Goal: Task Accomplishment & Management: Complete application form

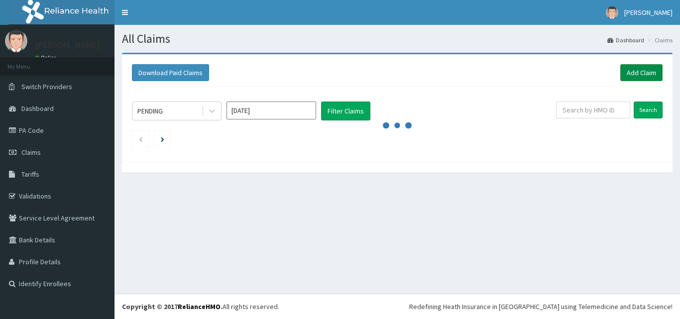
click at [642, 74] on link "Add Claim" at bounding box center [642, 72] width 42 height 17
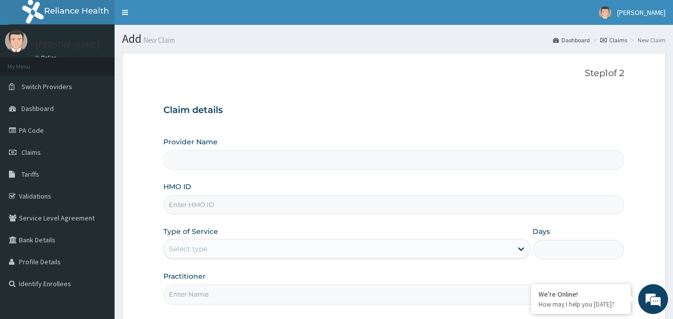
click at [225, 205] on input "HMO ID" at bounding box center [393, 204] width 461 height 19
type input "Bodyline Gym- Ikoyi"
type input "1"
type input "GTB/10759/A"
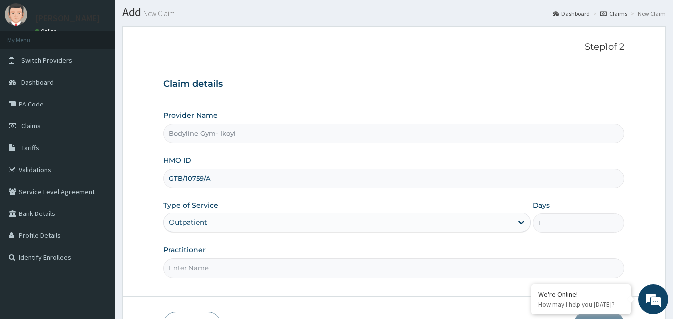
scroll to position [93, 0]
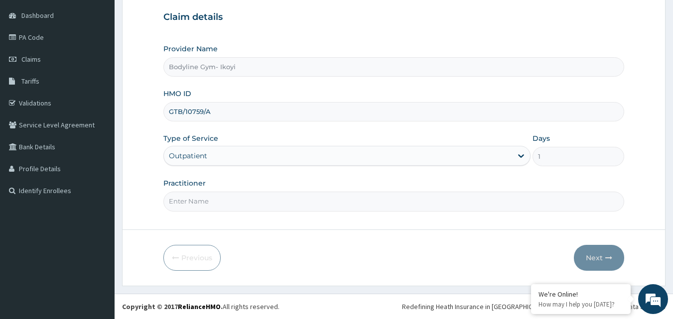
click at [206, 201] on input "Practitioner" at bounding box center [393, 201] width 461 height 19
type input "B"
click at [613, 257] on button "Next" at bounding box center [599, 258] width 50 height 26
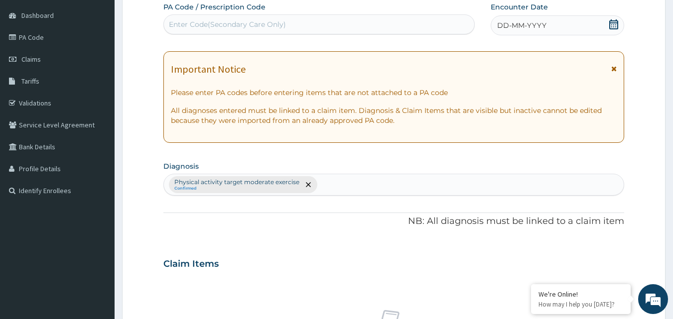
click at [537, 19] on div "DD-MM-YYYY" at bounding box center [558, 25] width 134 height 20
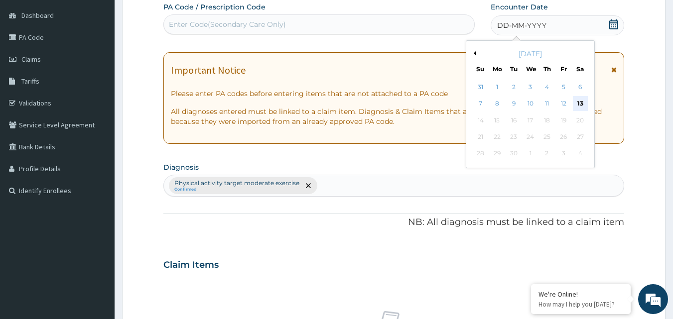
click at [580, 104] on div "13" at bounding box center [580, 104] width 15 height 15
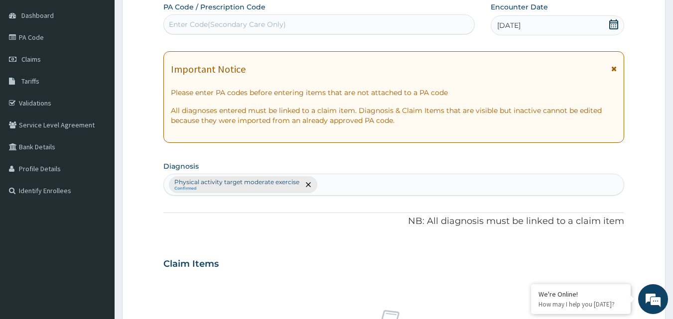
click at [224, 23] on div "Enter Code(Secondary Care Only)" at bounding box center [227, 24] width 117 height 10
type input "PA/A0642D"
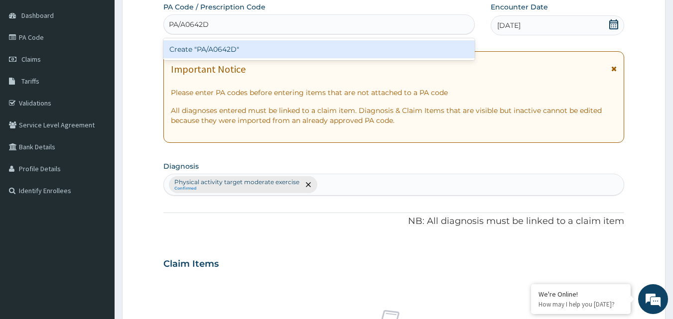
click at [256, 52] on div "Create "PA/A0642D"" at bounding box center [319, 49] width 312 height 18
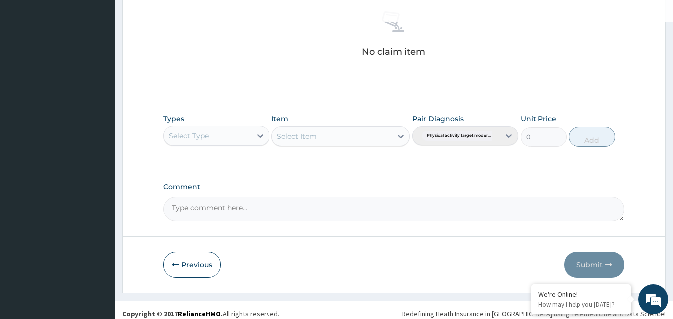
scroll to position [399, 0]
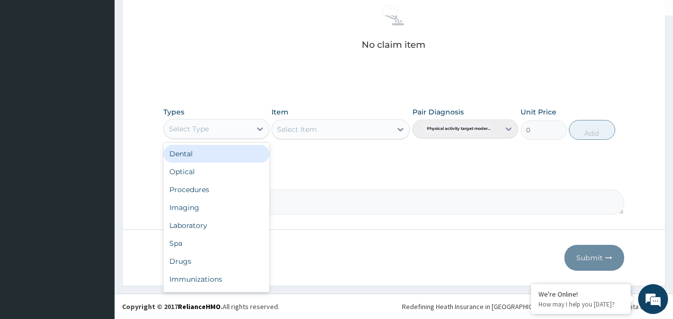
click at [209, 132] on div "Select Type" at bounding box center [207, 129] width 87 height 16
type input "G"
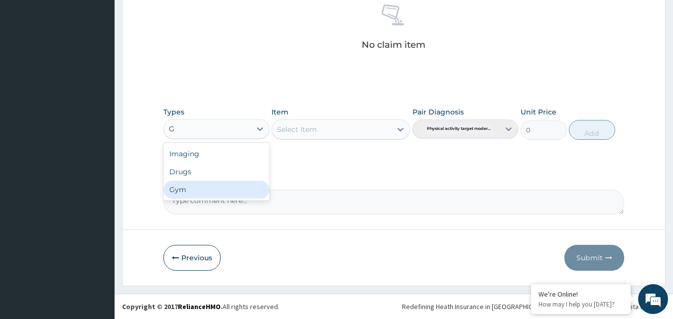
drag, startPoint x: 196, startPoint y: 187, endPoint x: 470, endPoint y: 156, distance: 275.2
click at [197, 188] on div "Gym" at bounding box center [216, 190] width 106 height 18
click at [359, 130] on div "Select Item" at bounding box center [332, 130] width 120 height 16
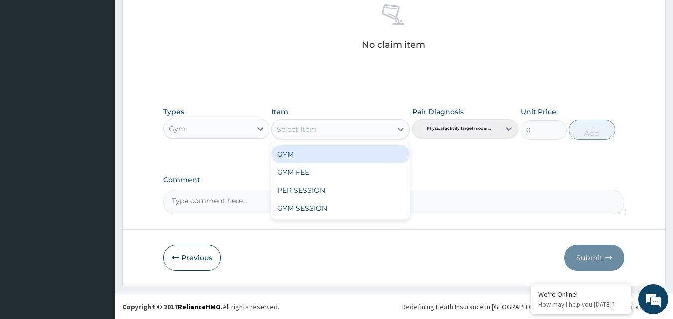
drag, startPoint x: 319, startPoint y: 153, endPoint x: 360, endPoint y: 152, distance: 40.9
click at [319, 153] on div "GYM" at bounding box center [340, 154] width 138 height 18
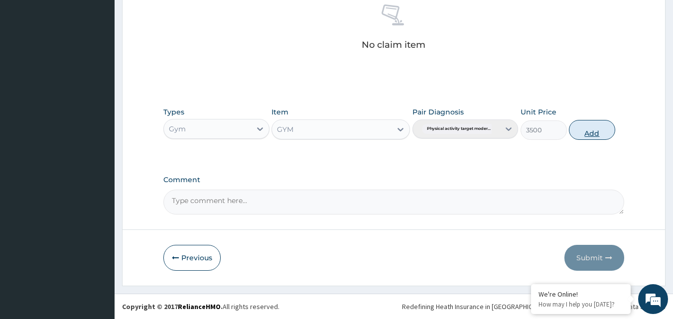
click at [592, 133] on button "Add" at bounding box center [592, 130] width 46 height 20
type input "0"
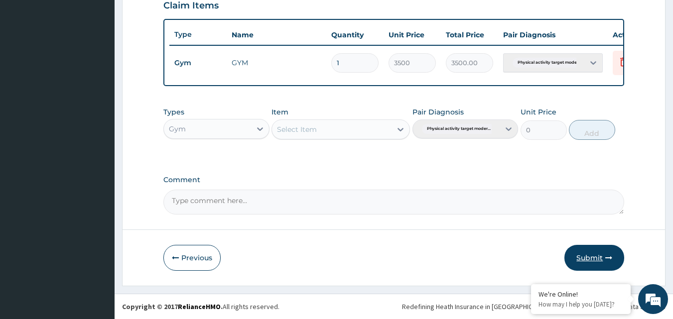
click at [577, 260] on button "Submit" at bounding box center [594, 258] width 60 height 26
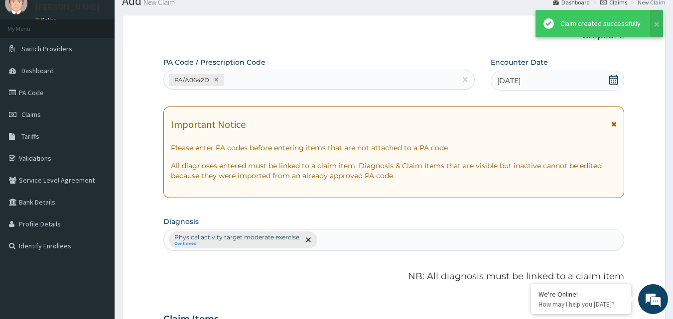
scroll to position [359, 0]
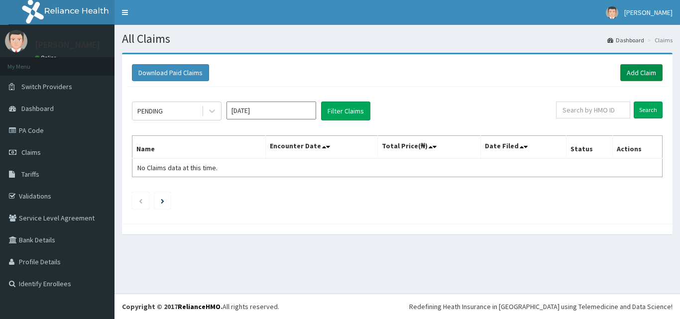
click at [647, 74] on link "Add Claim" at bounding box center [642, 72] width 42 height 17
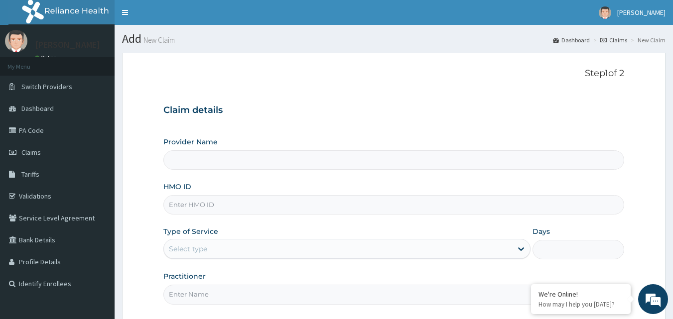
type input "Bodyline Gym- Ikoyi"
type input "1"
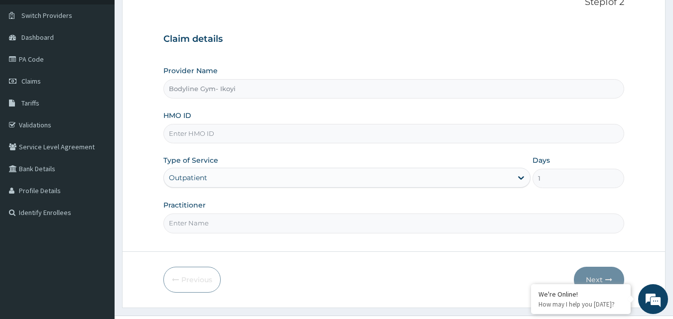
scroll to position [93, 0]
